Goal: Task Accomplishment & Management: Manage account settings

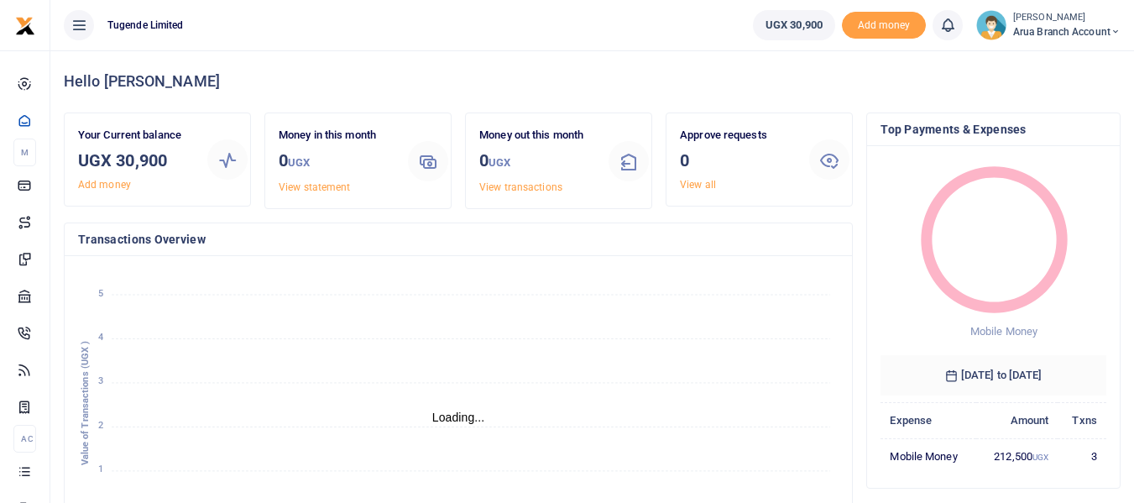
scroll to position [13, 13]
click at [1114, 34] on icon at bounding box center [1115, 32] width 10 height 12
click at [1036, 125] on link "Logout" at bounding box center [1055, 122] width 133 height 23
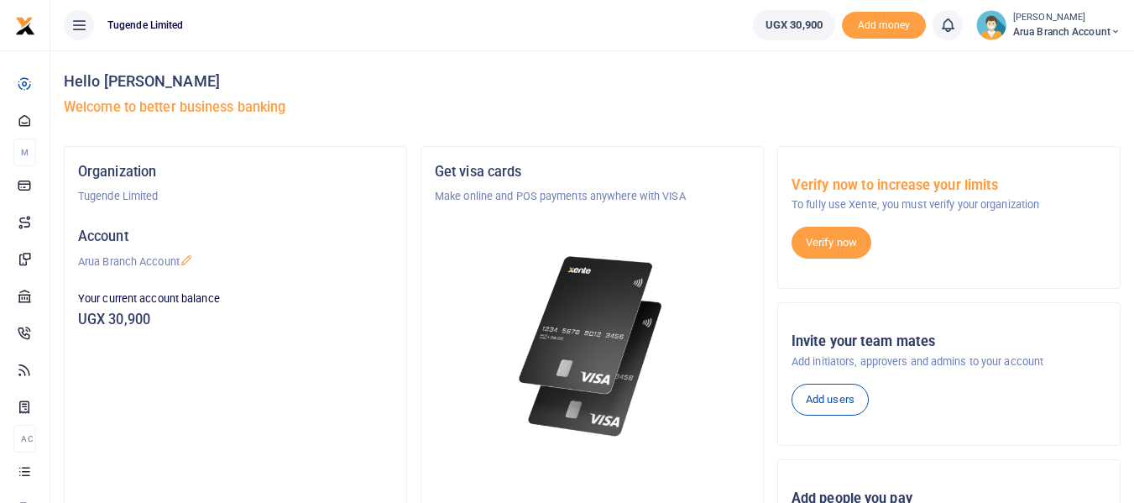
click at [80, 33] on icon at bounding box center [78, 25] width 17 height 18
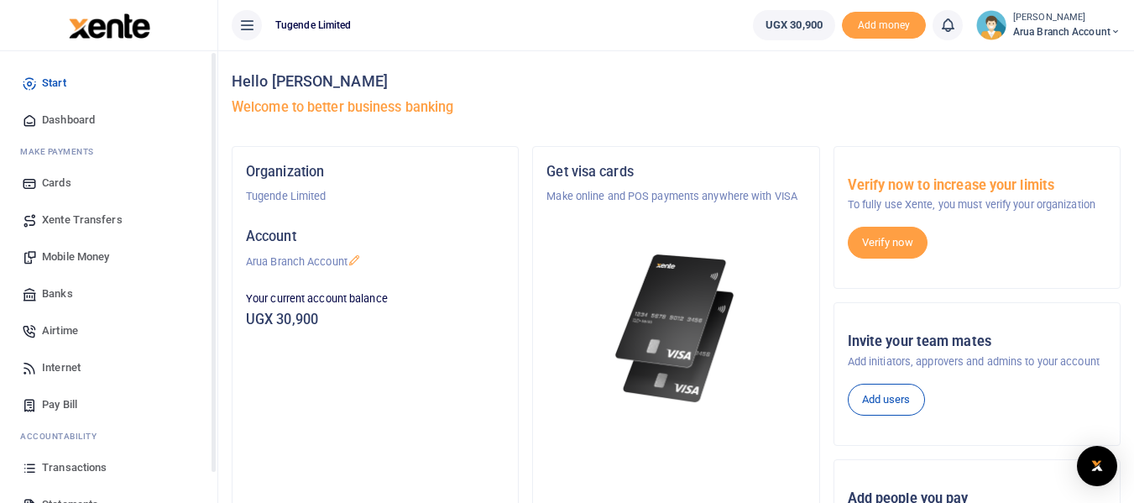
click at [74, 118] on span "Dashboard" at bounding box center [68, 120] width 53 height 17
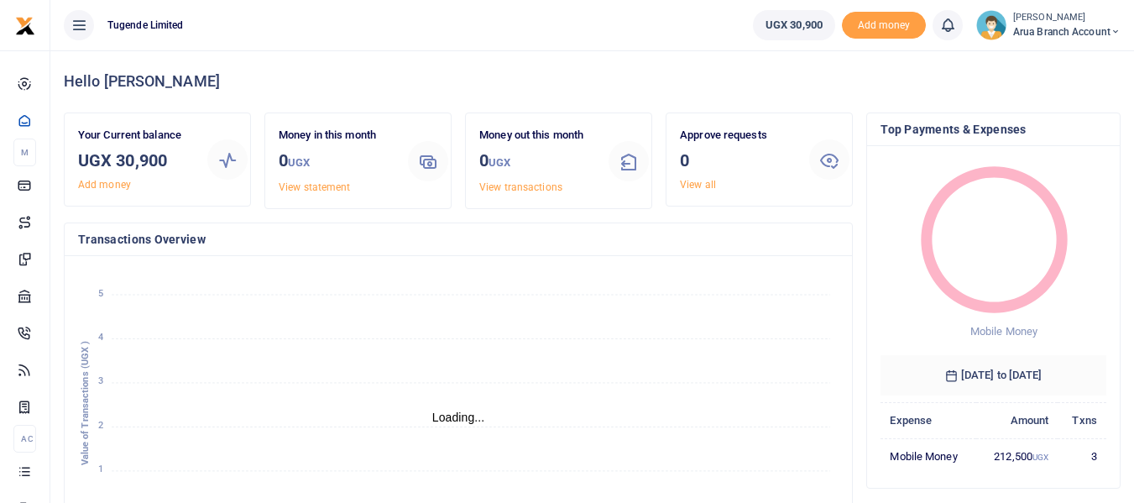
scroll to position [13, 13]
click at [1114, 31] on icon at bounding box center [1115, 32] width 10 height 12
click at [1043, 64] on link "My profile" at bounding box center [1055, 61] width 133 height 23
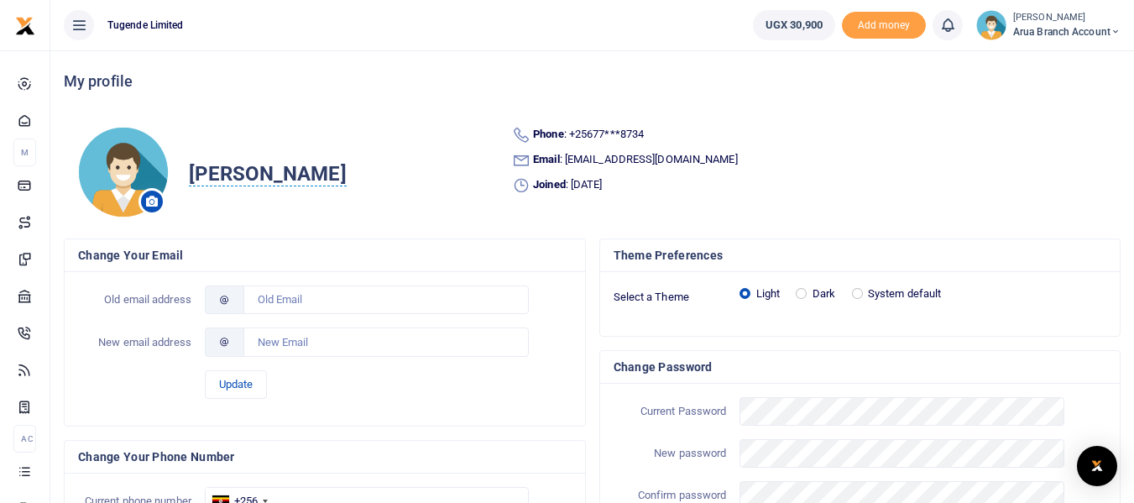
click at [79, 27] on icon at bounding box center [78, 25] width 17 height 18
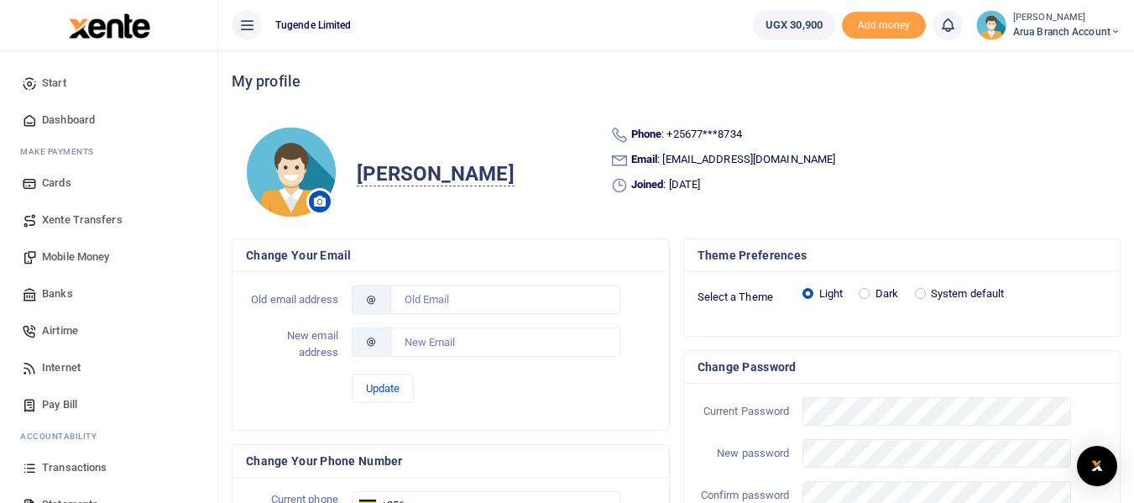
click at [1112, 32] on icon at bounding box center [1115, 32] width 10 height 12
click at [1050, 128] on link "Logout" at bounding box center [1055, 122] width 133 height 23
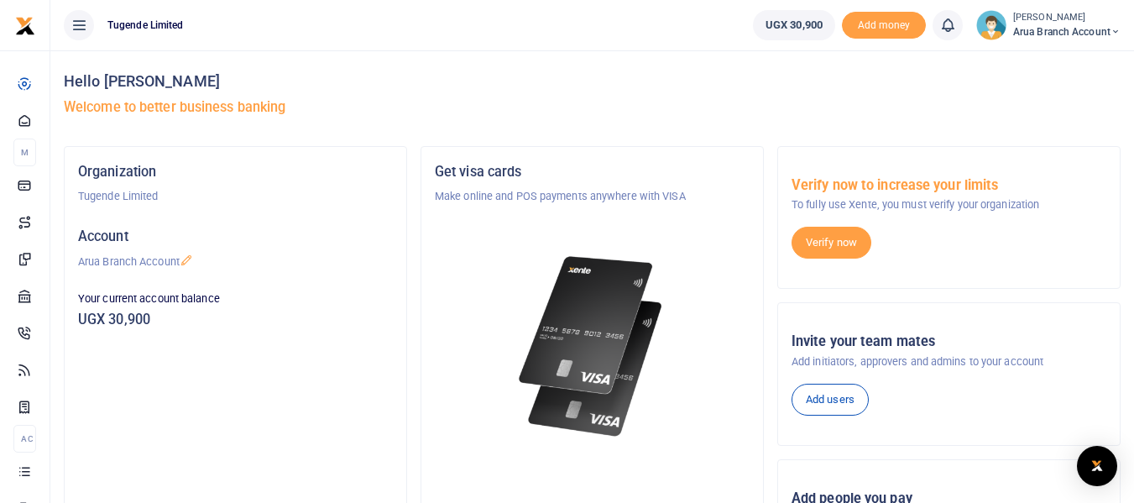
click at [990, 29] on img at bounding box center [991, 25] width 30 height 30
click at [185, 263] on icon at bounding box center [186, 259] width 13 height 13
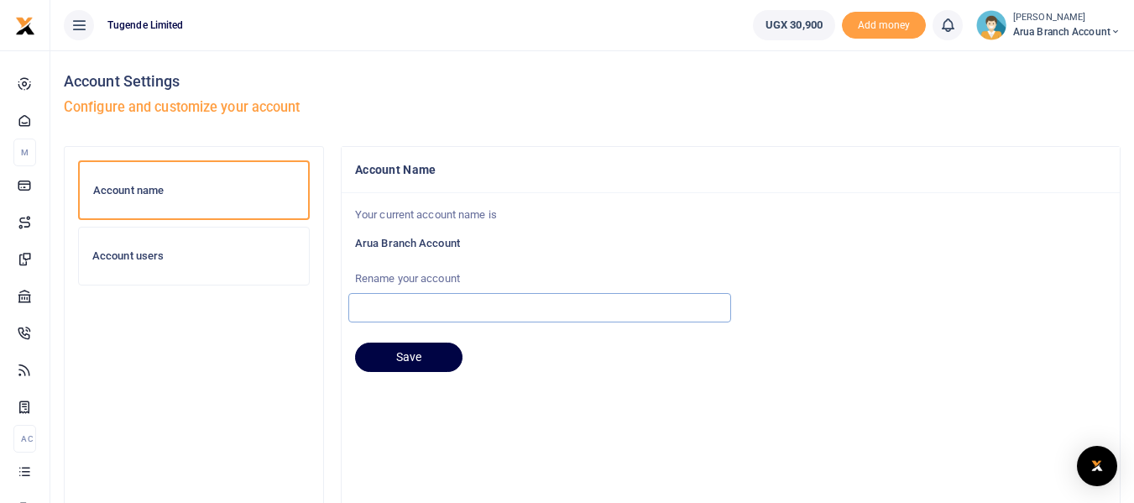
click at [400, 311] on input "text" at bounding box center [539, 307] width 383 height 29
type input "Mbale Branch Account"
click at [406, 363] on button "Save" at bounding box center [408, 357] width 107 height 30
click at [144, 254] on h6 "Account users" at bounding box center [193, 255] width 203 height 13
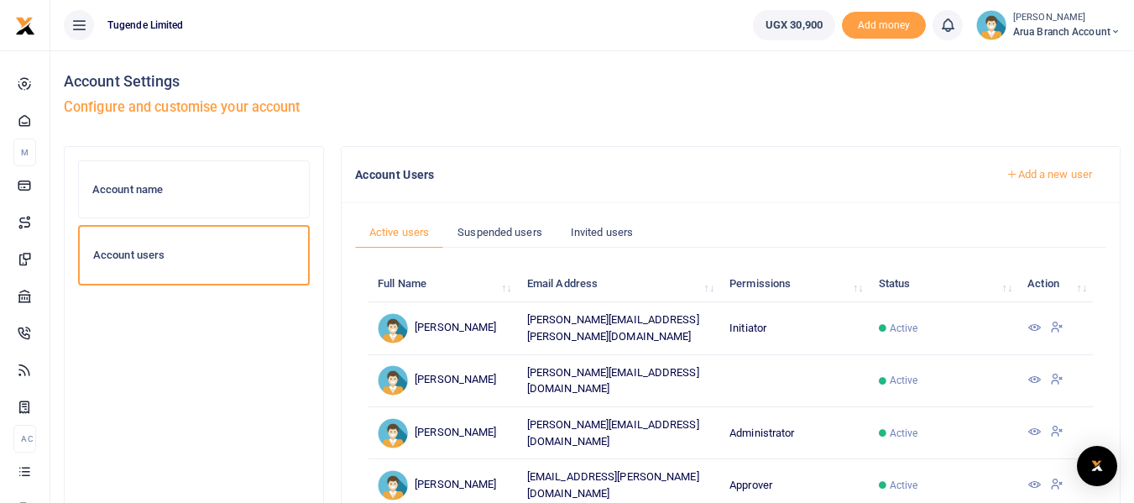
click at [123, 184] on h6 "Account name" at bounding box center [193, 189] width 203 height 13
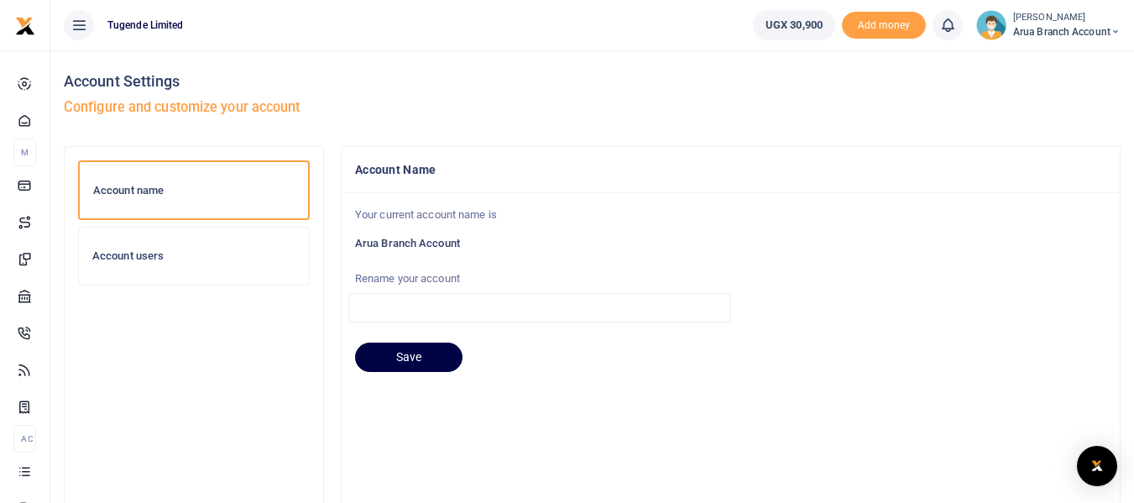
click at [513, 175] on h4 "Account Name" at bounding box center [730, 169] width 751 height 18
